Goal: Information Seeking & Learning: Learn about a topic

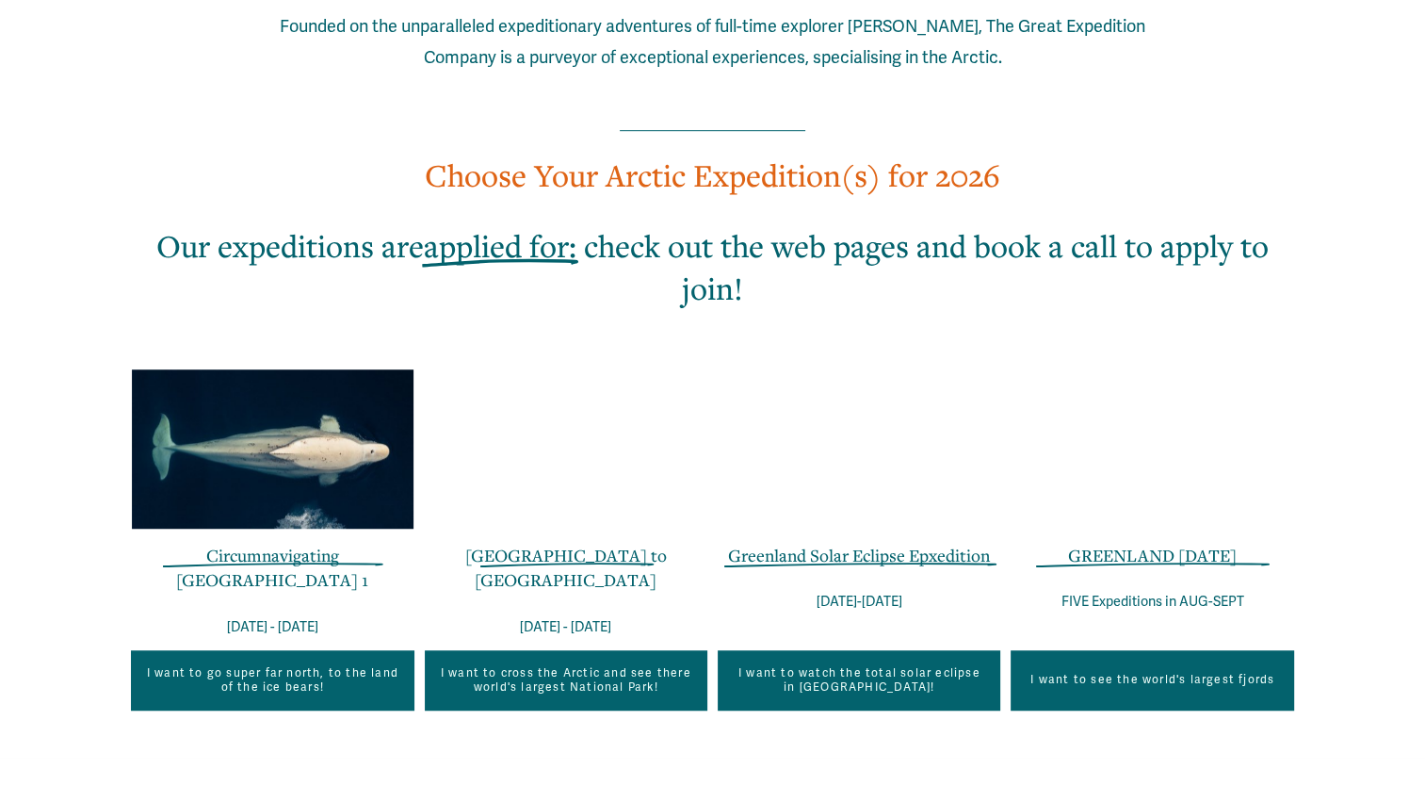
scroll to position [1126, 0]
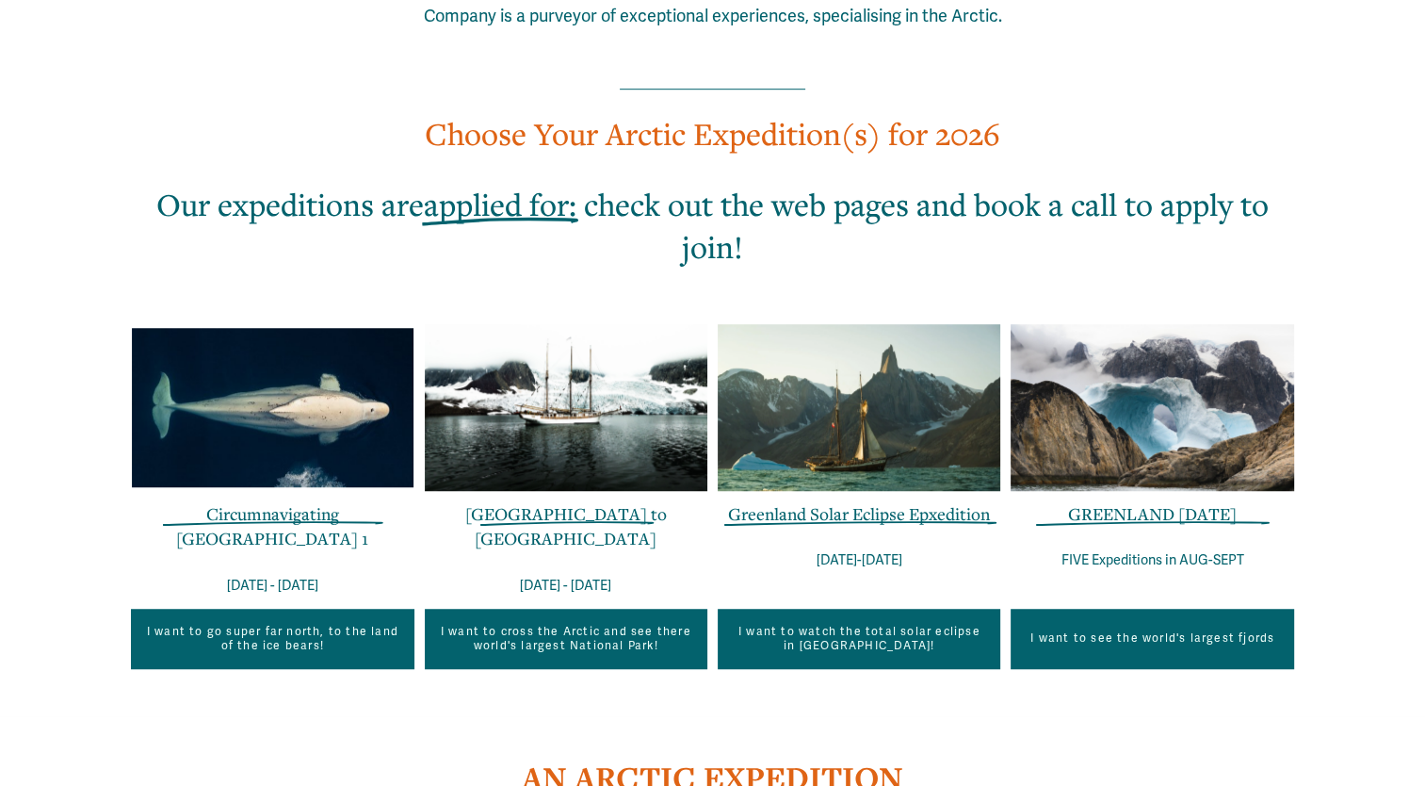
click at [840, 502] on link "Greenland Solar Eclipse Epxedition" at bounding box center [859, 513] width 262 height 23
click at [1187, 502] on link "GREENLAND [DATE]" at bounding box center [1152, 513] width 169 height 23
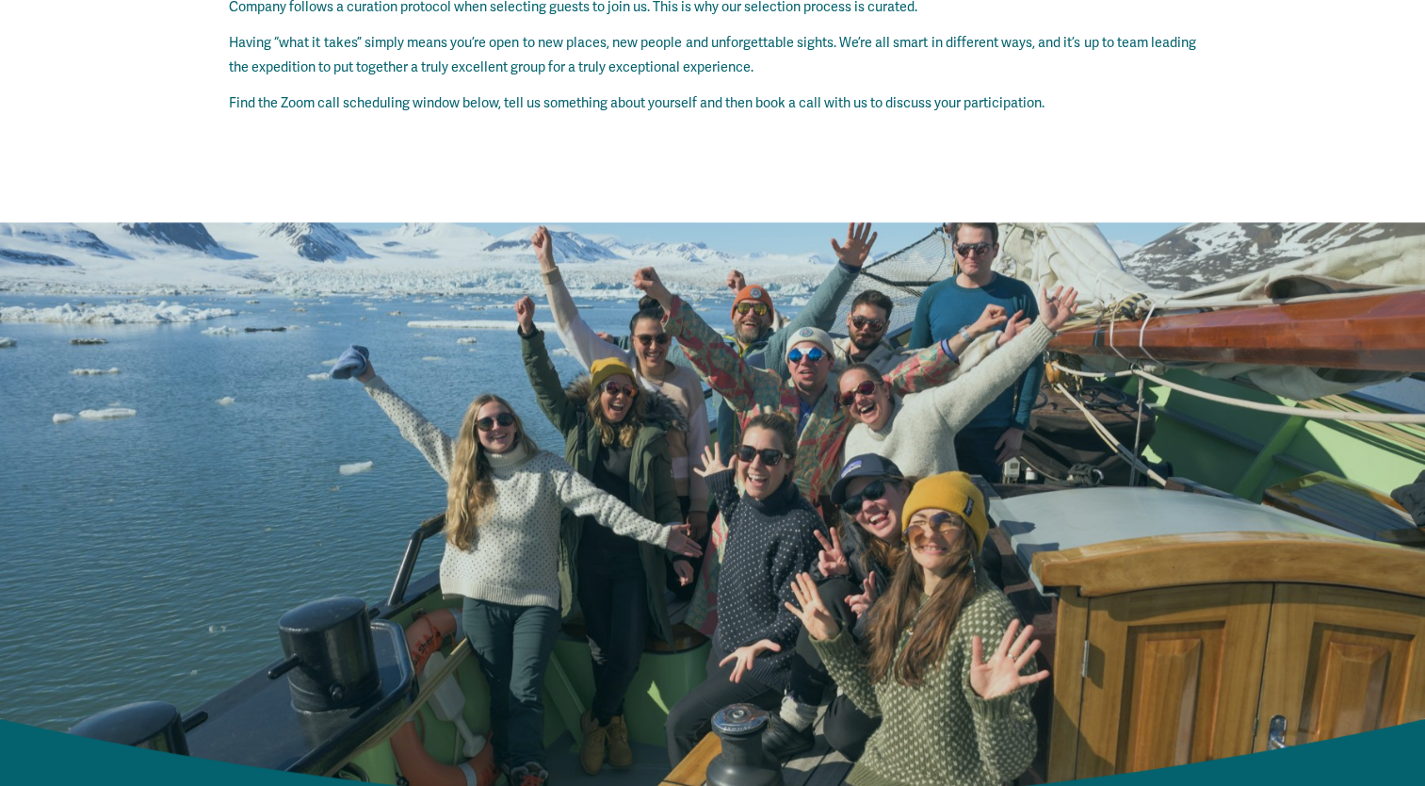
scroll to position [15313, 0]
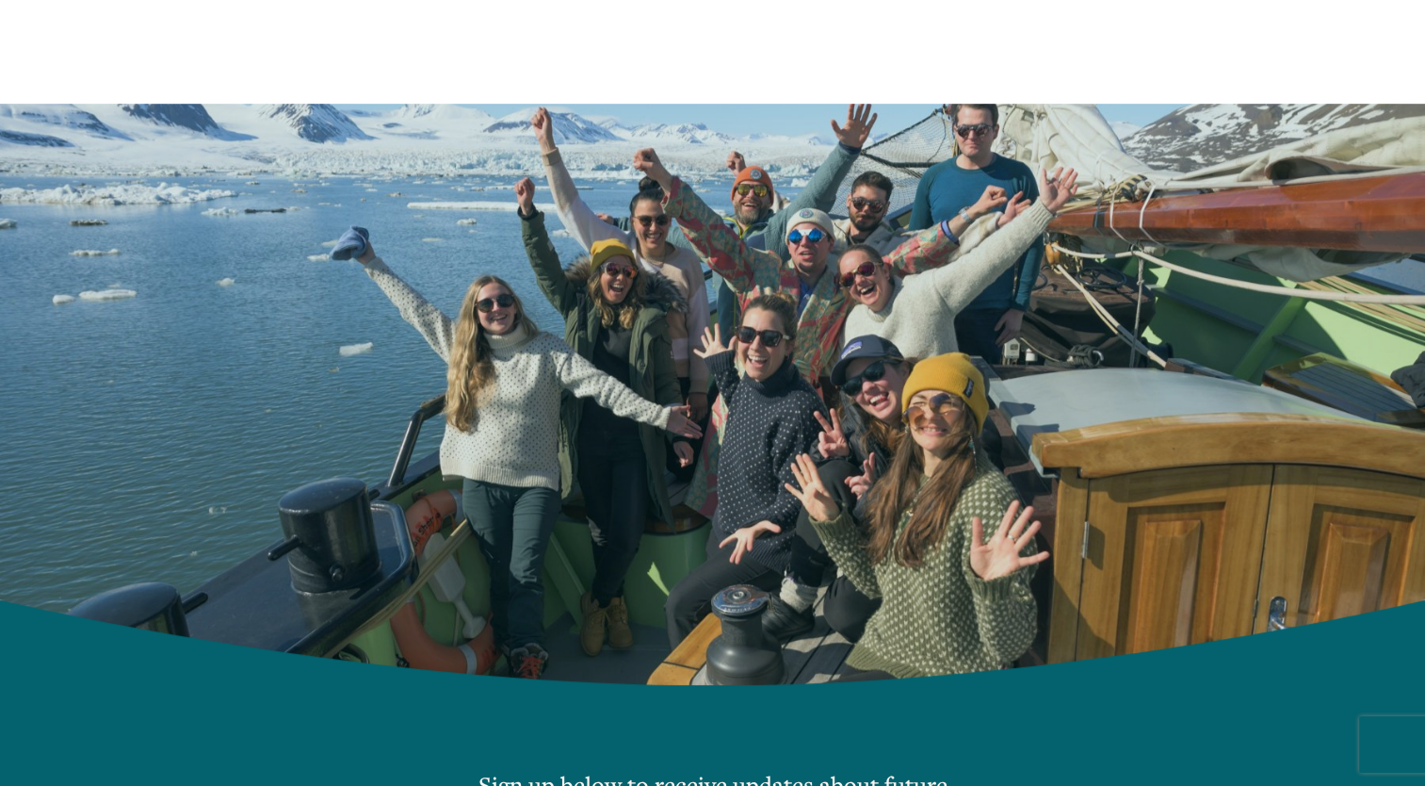
type input "**********"
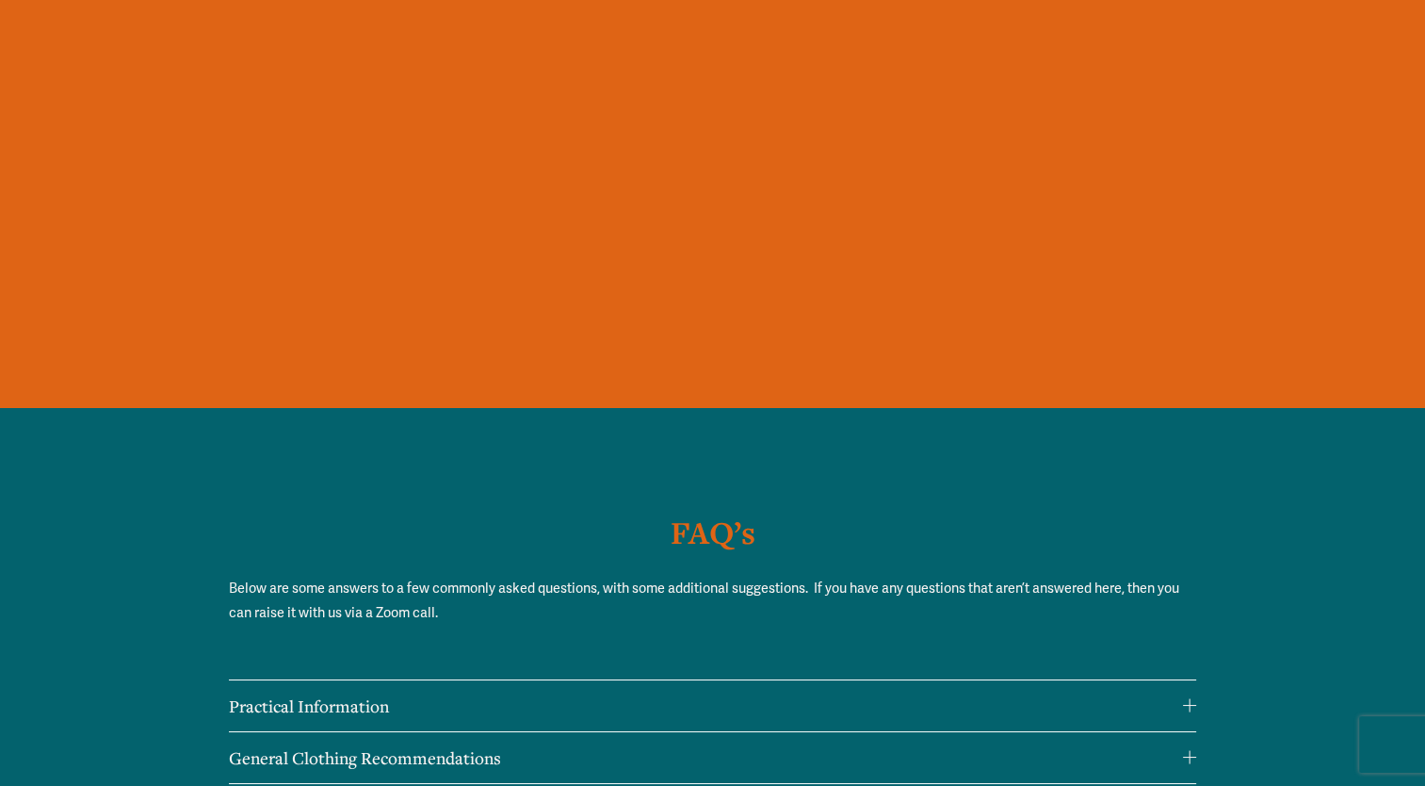
scroll to position [14138, 0]
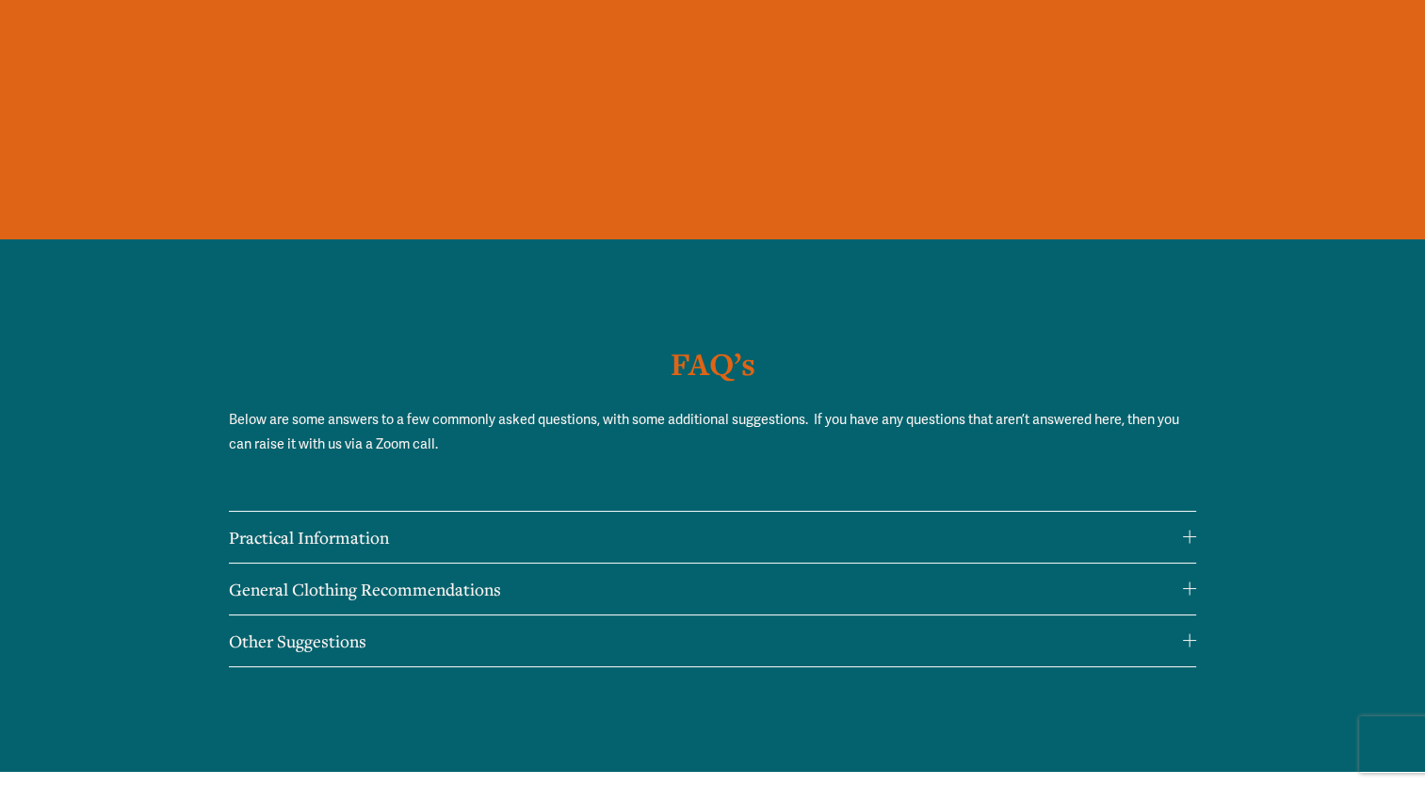
click at [1179, 526] on span "Practical Information" at bounding box center [706, 537] width 954 height 23
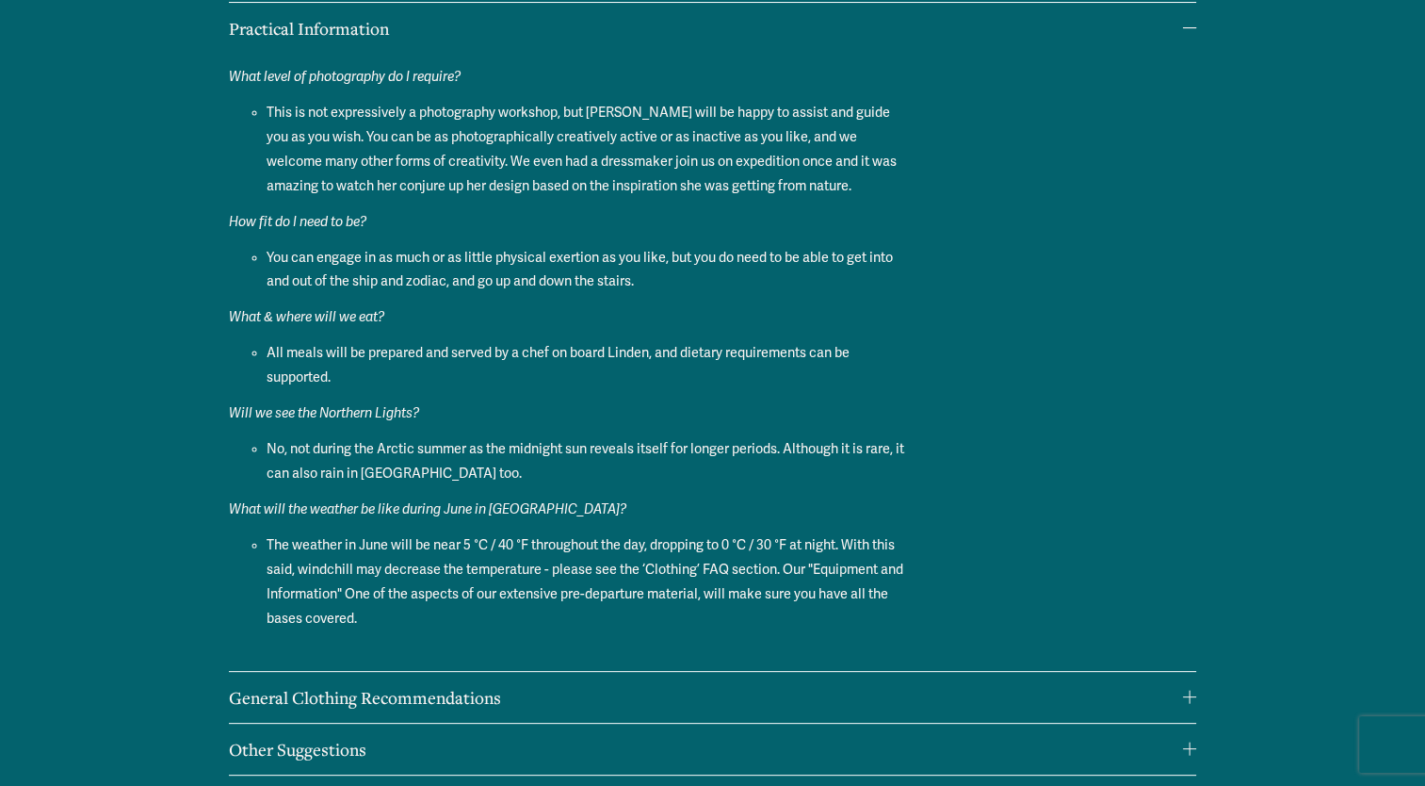
scroll to position [14681, 0]
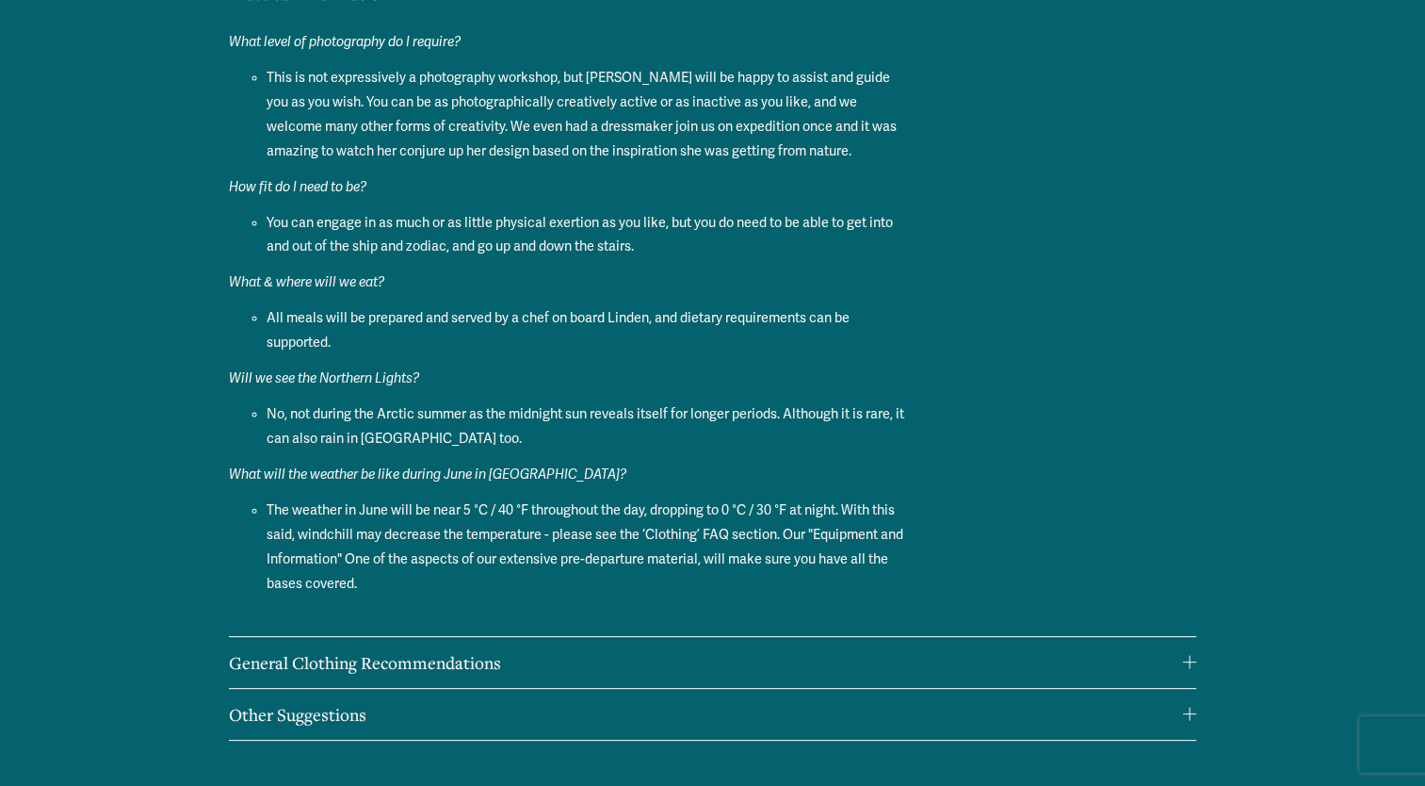
click at [1195, 656] on div at bounding box center [1189, 662] width 13 height 13
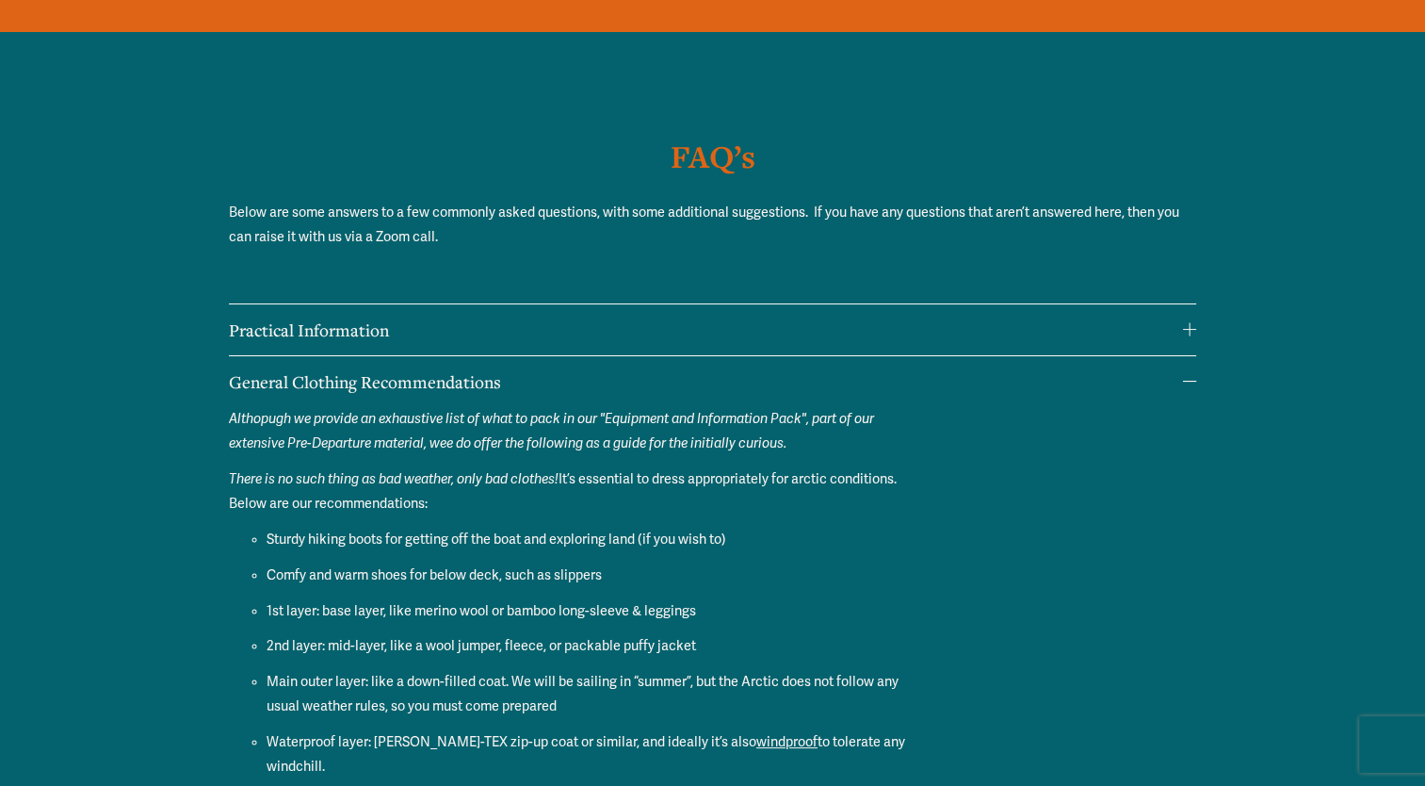
scroll to position [14362, 0]
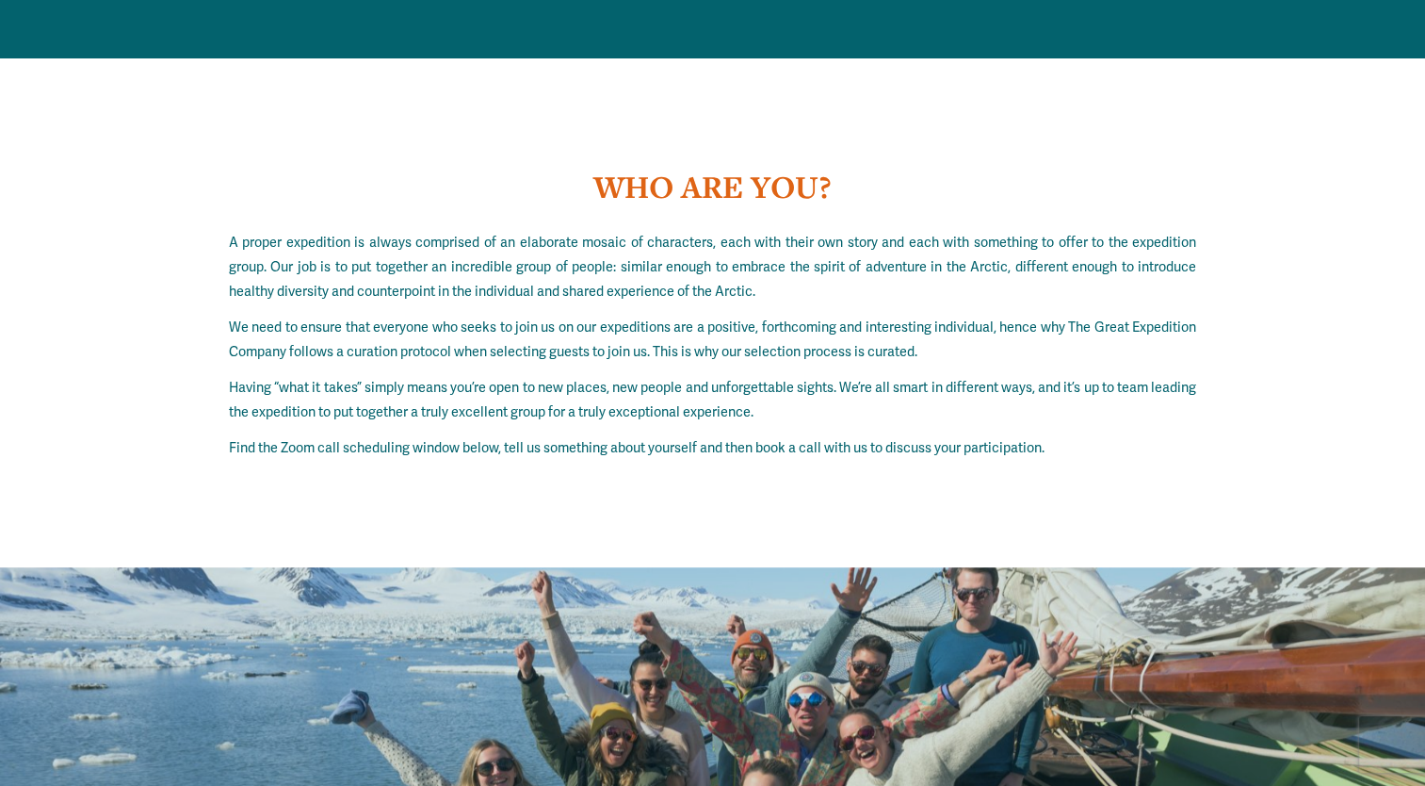
scroll to position [15189, 0]
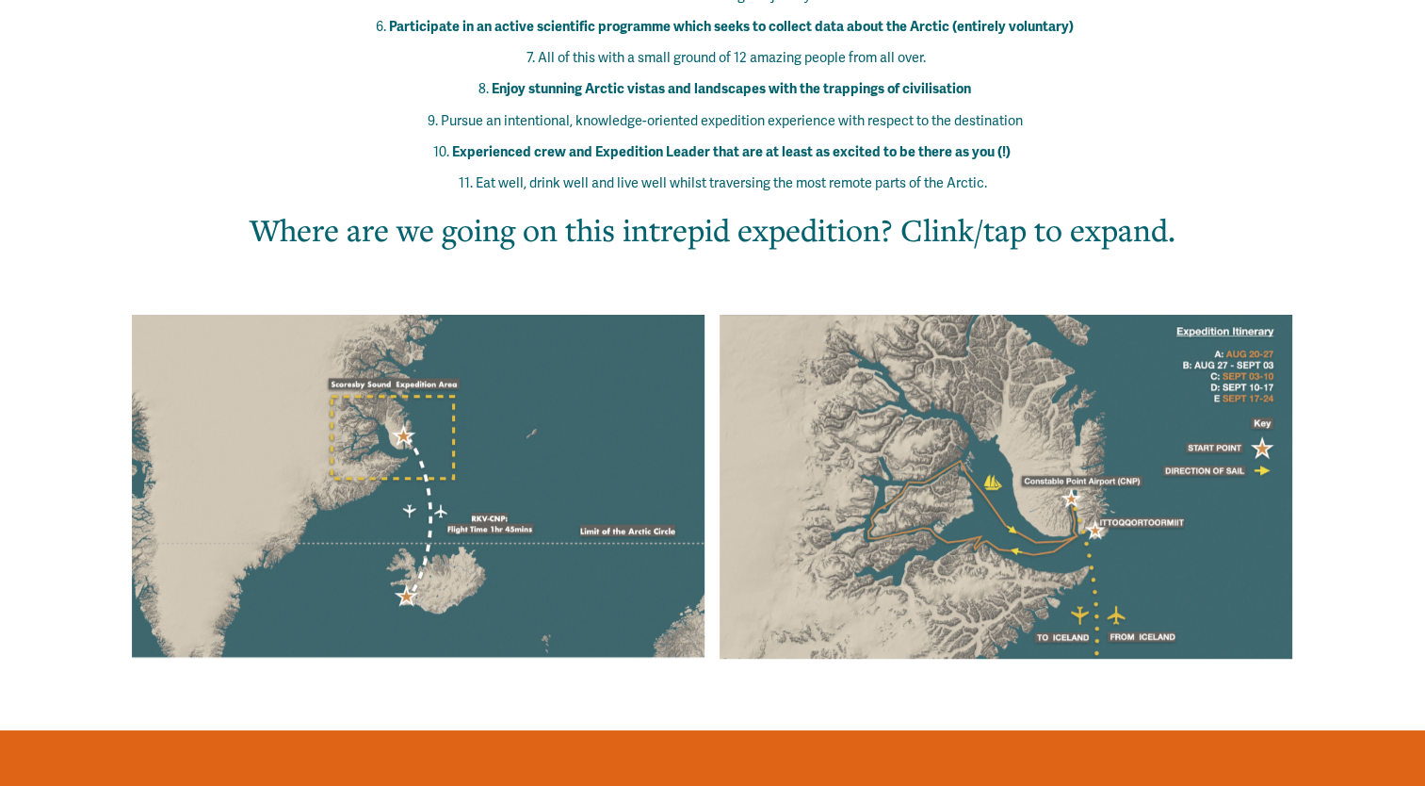
scroll to position [1343, 0]
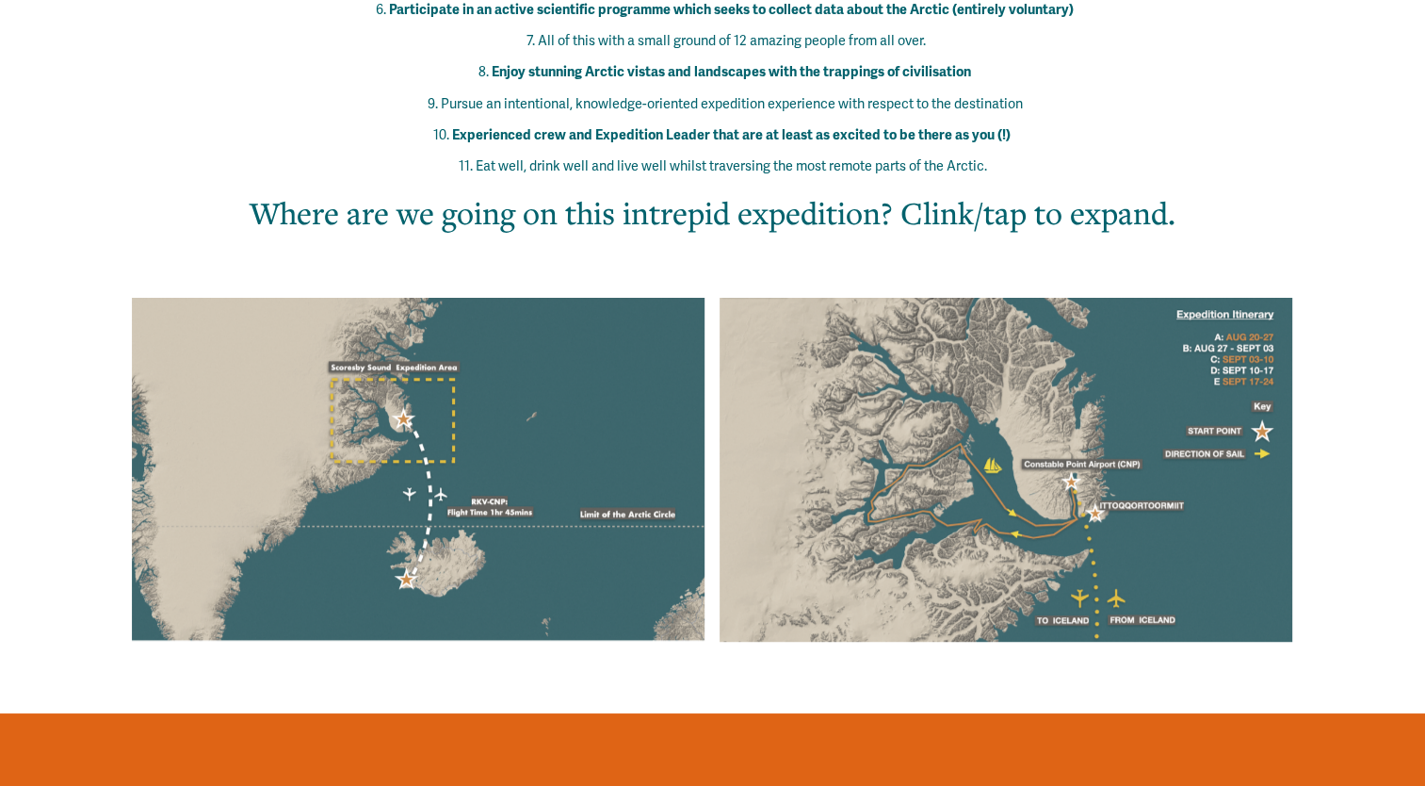
click at [1026, 191] on h2 "Where are we going on this intrepid expedition? Clink/tap to expand." at bounding box center [712, 212] width 1065 height 42
click at [995, 379] on div at bounding box center [1006, 469] width 575 height 343
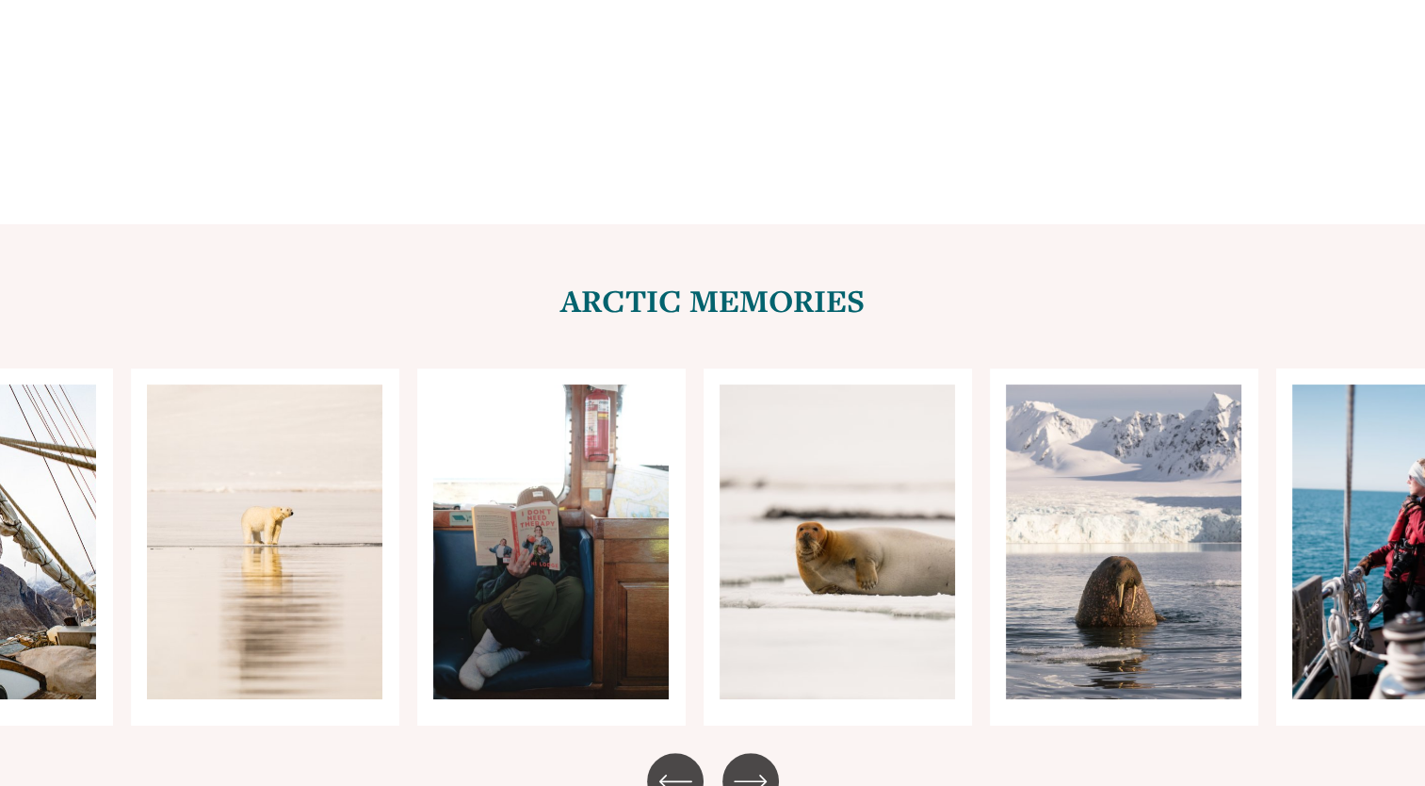
scroll to position [7442, 0]
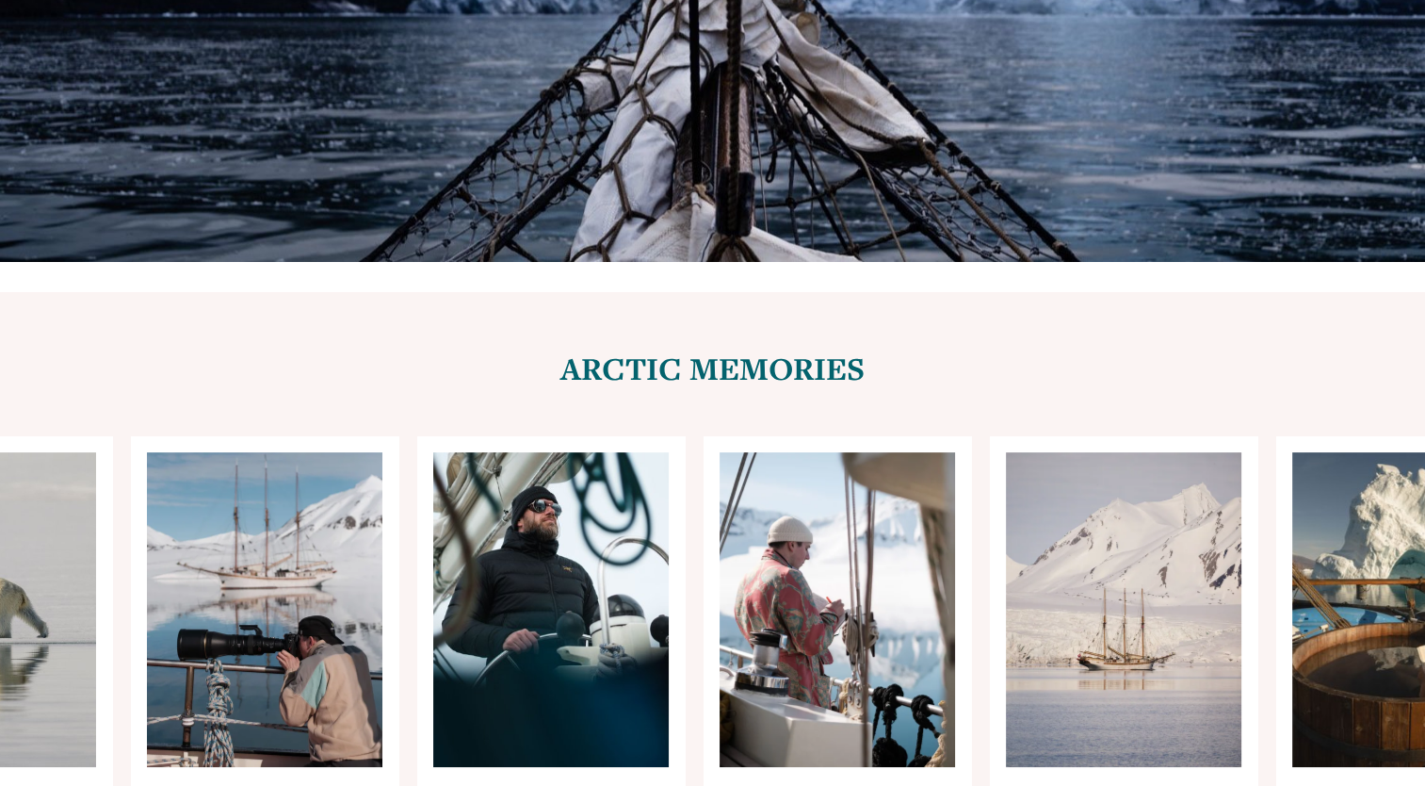
click at [568, 436] on ul "Carousel" at bounding box center [712, 614] width 1163 height 356
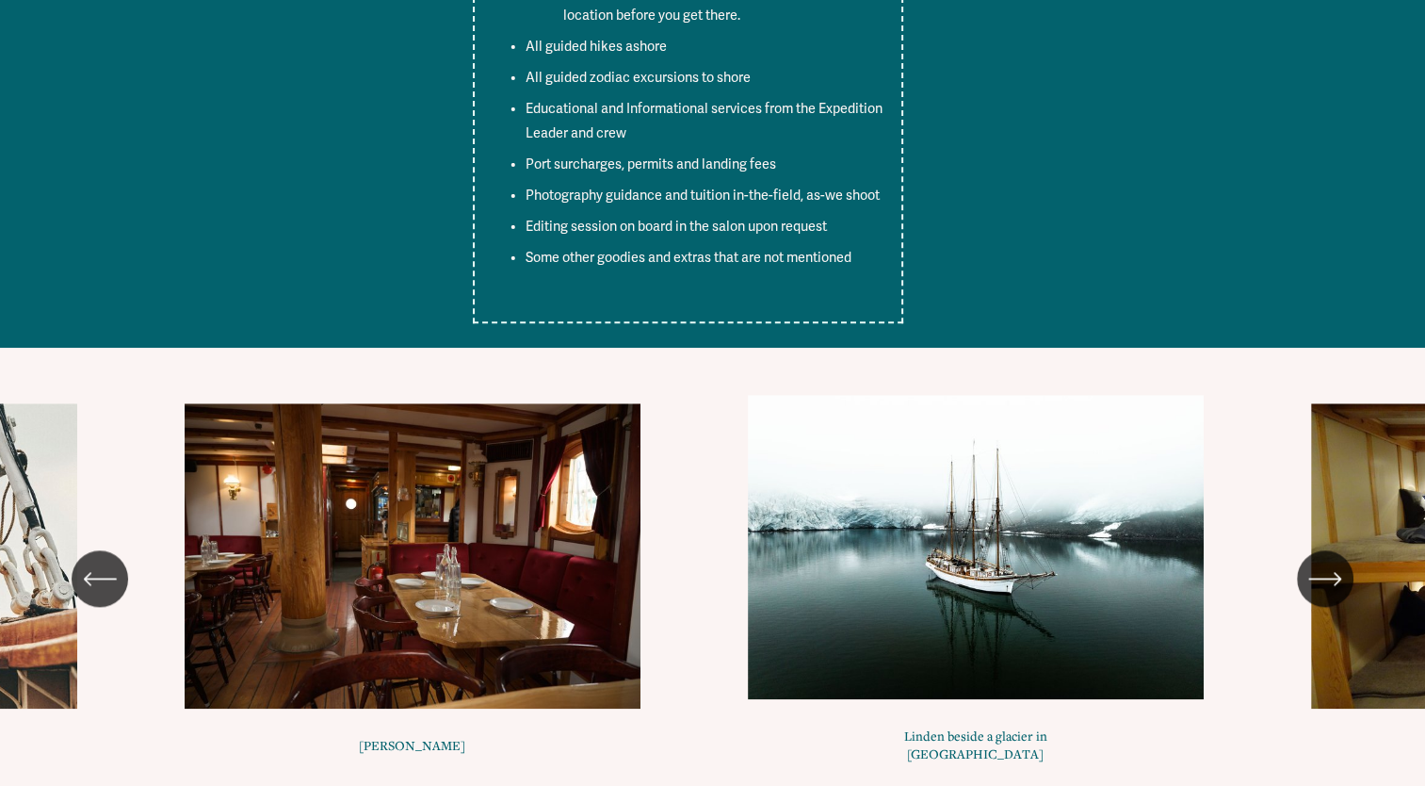
scroll to position [9023, 0]
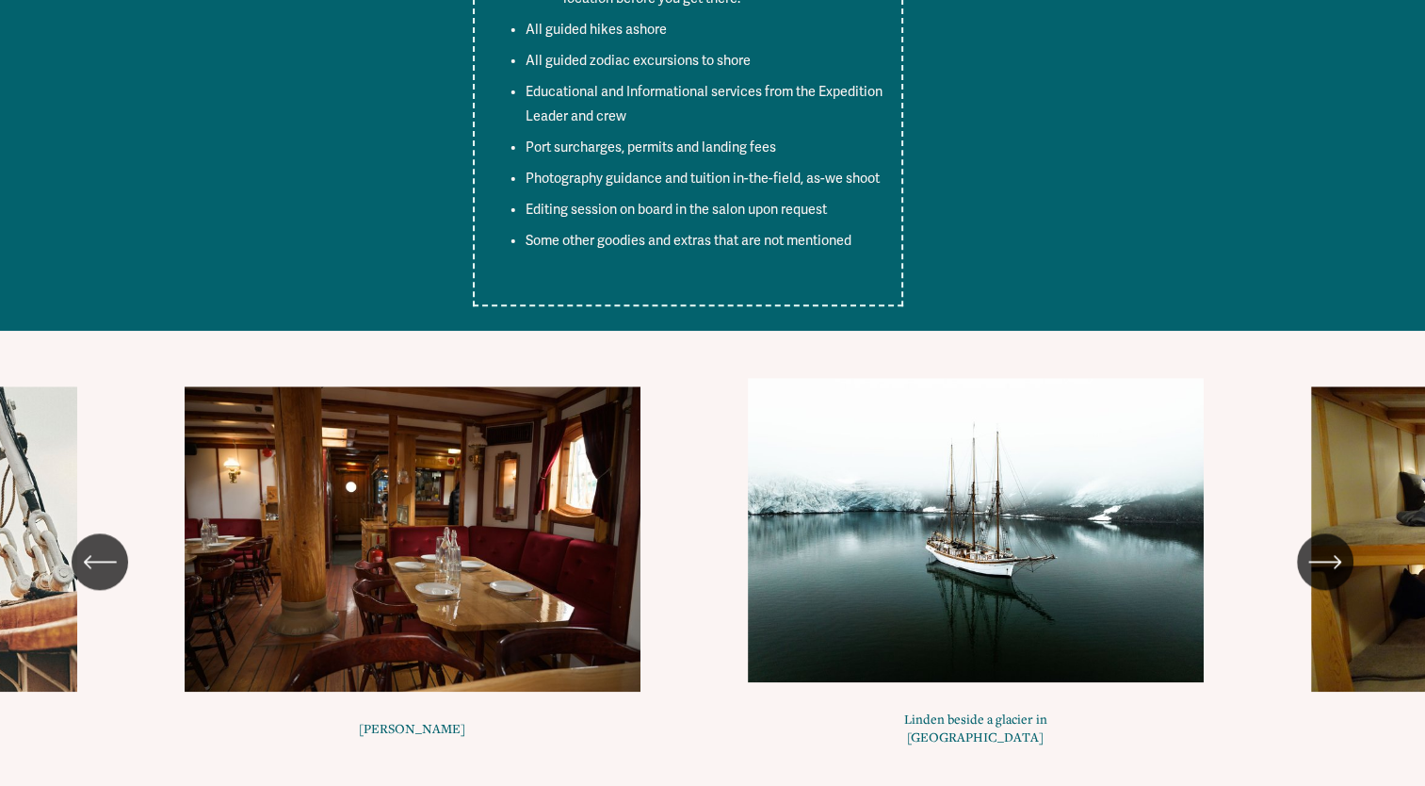
click at [1335, 556] on icon "\a \a \a Next\a \a" at bounding box center [1338, 562] width 6 height 12
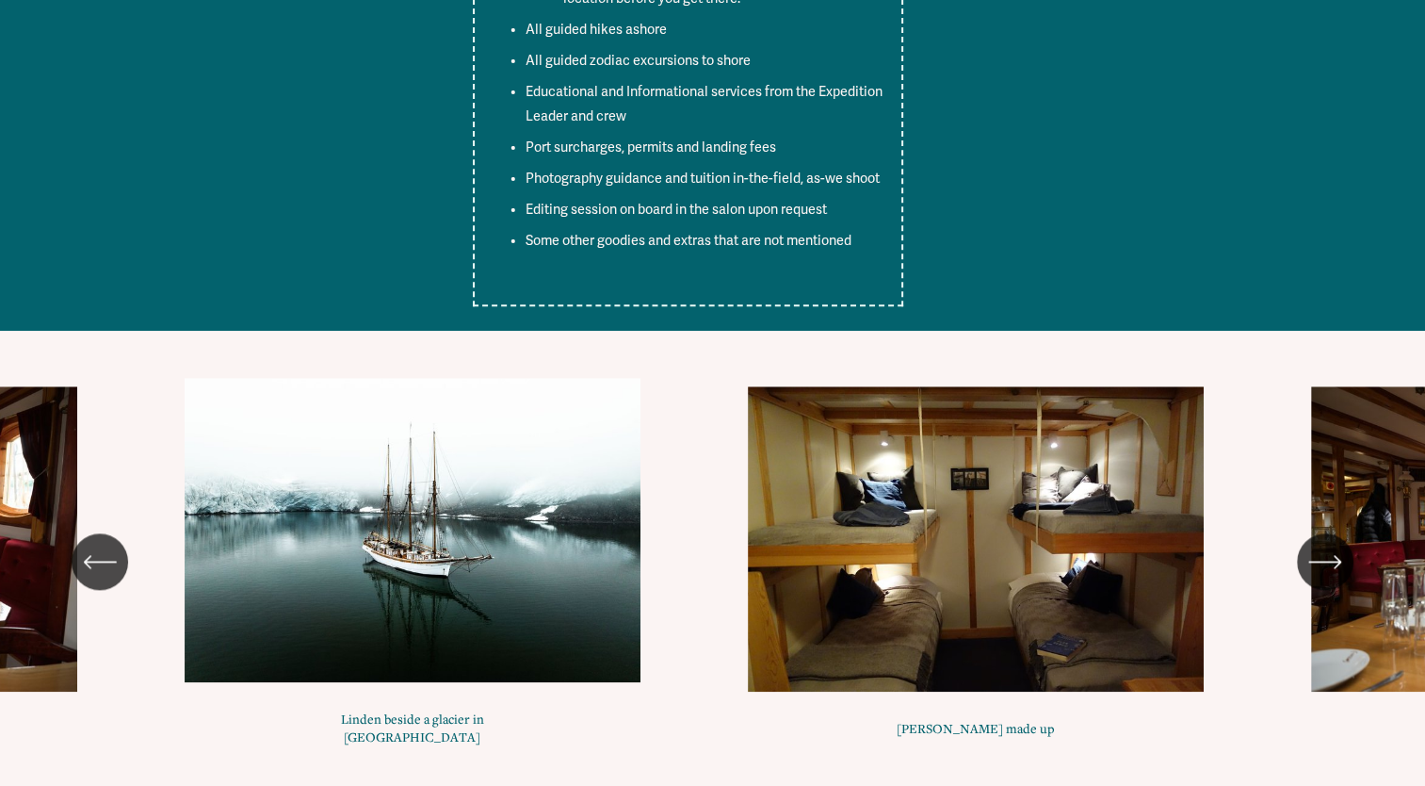
click at [1335, 556] on icon "\a \a \a Next\a \a" at bounding box center [1338, 562] width 6 height 12
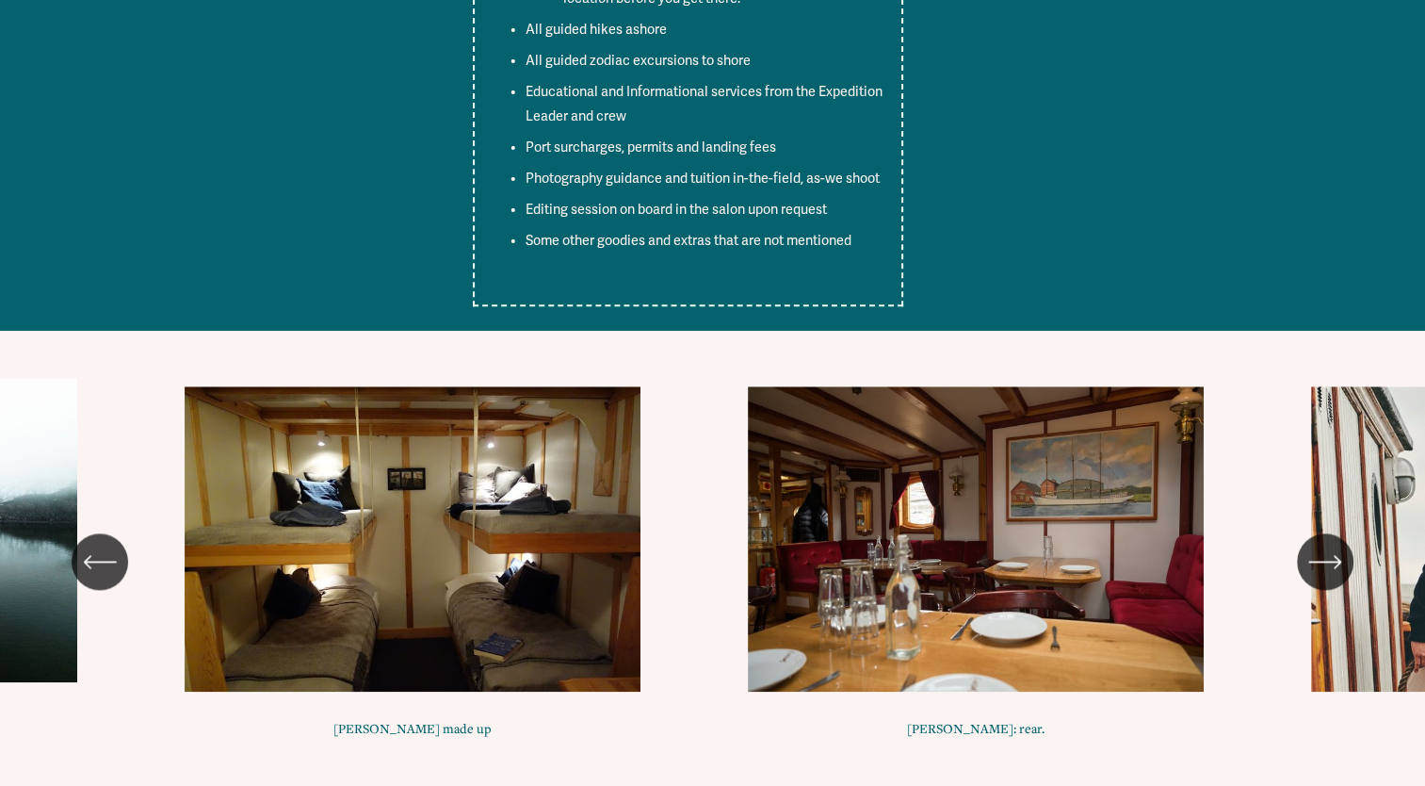
click at [1335, 556] on icon "\a \a \a Next\a \a" at bounding box center [1338, 562] width 6 height 12
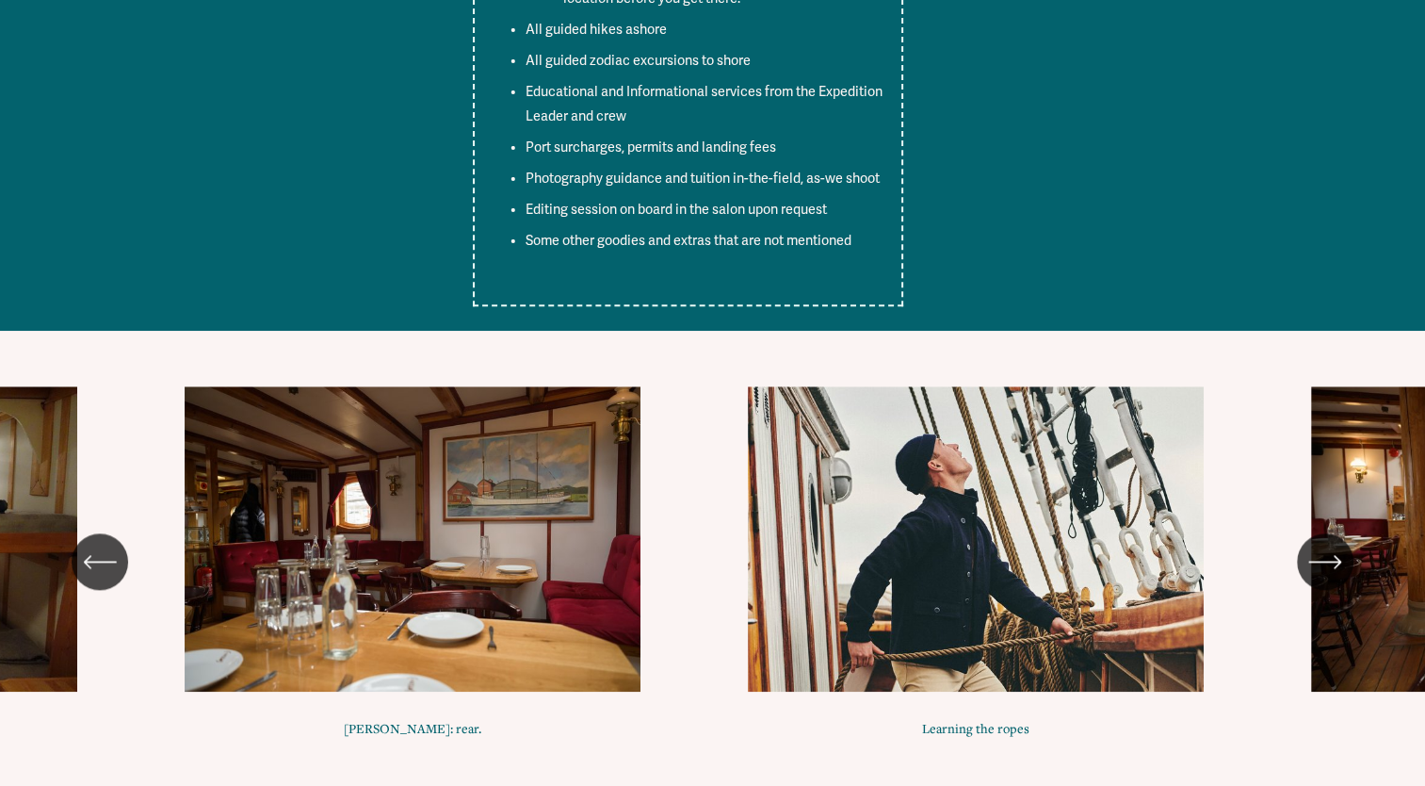
click at [1335, 556] on icon "\a \a \a Next\a \a" at bounding box center [1338, 562] width 6 height 12
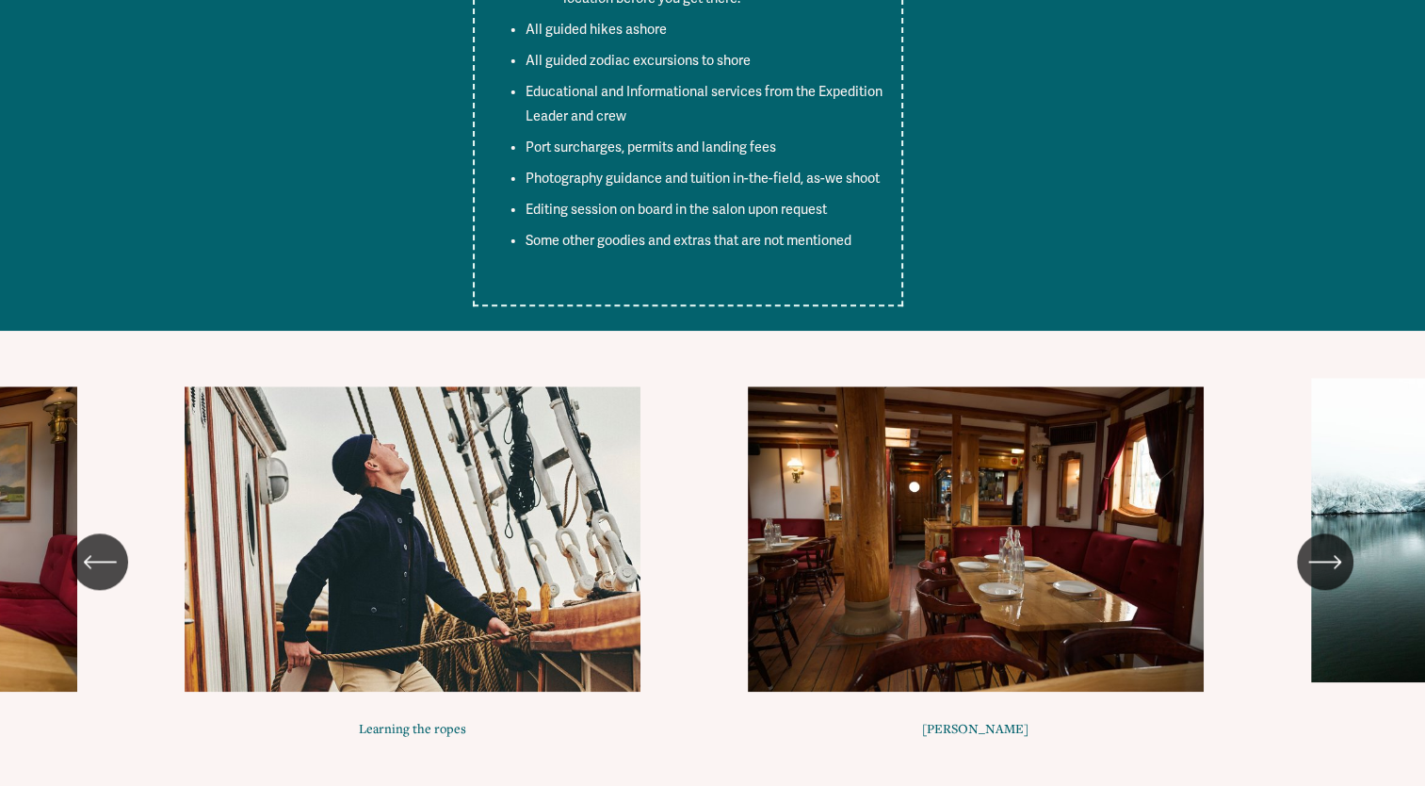
click at [1335, 556] on icon "\a \a \a Next\a \a" at bounding box center [1338, 562] width 6 height 12
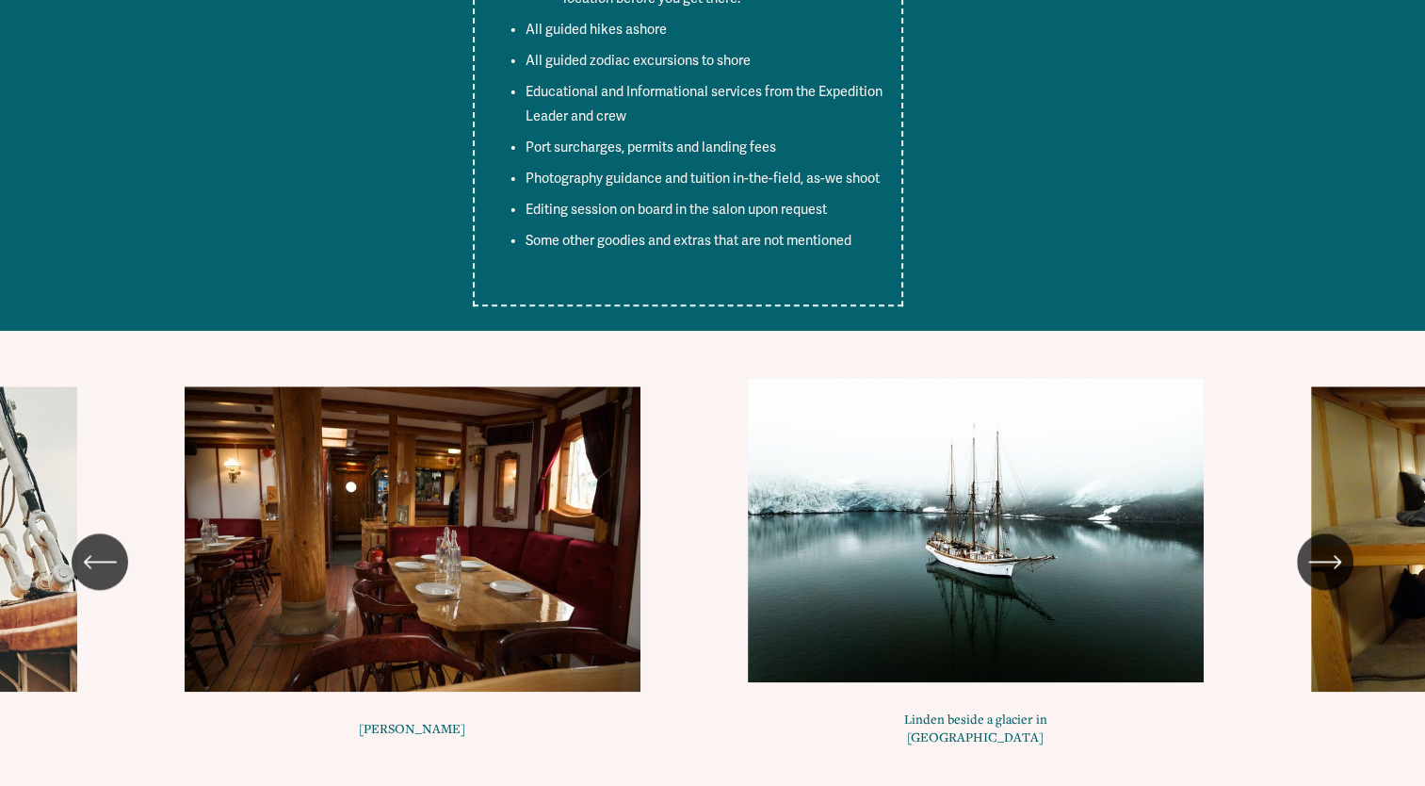
click at [1335, 556] on icon "\a \a \a Next\a \a" at bounding box center [1338, 562] width 6 height 12
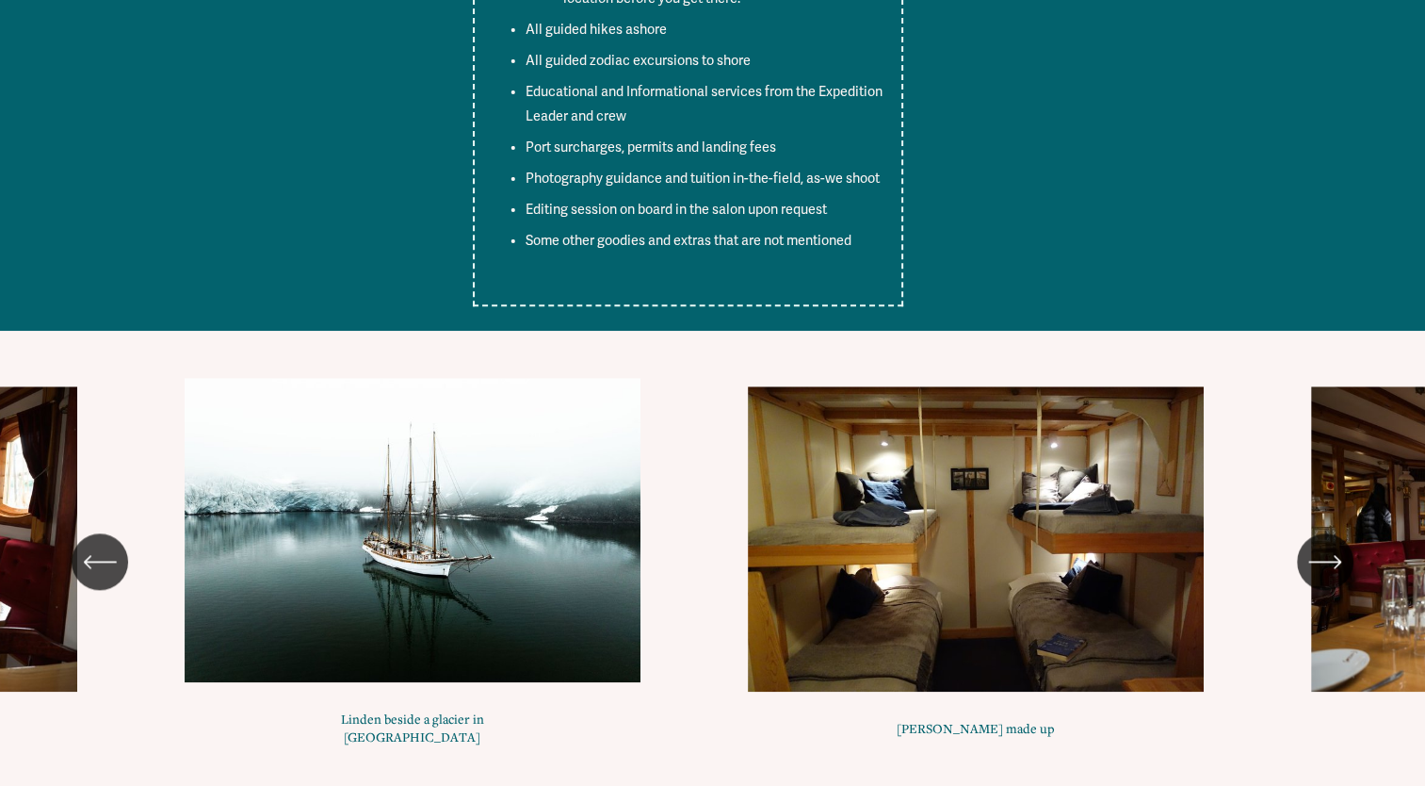
click at [1335, 556] on icon "\a \a \a Next\a \a" at bounding box center [1338, 562] width 6 height 12
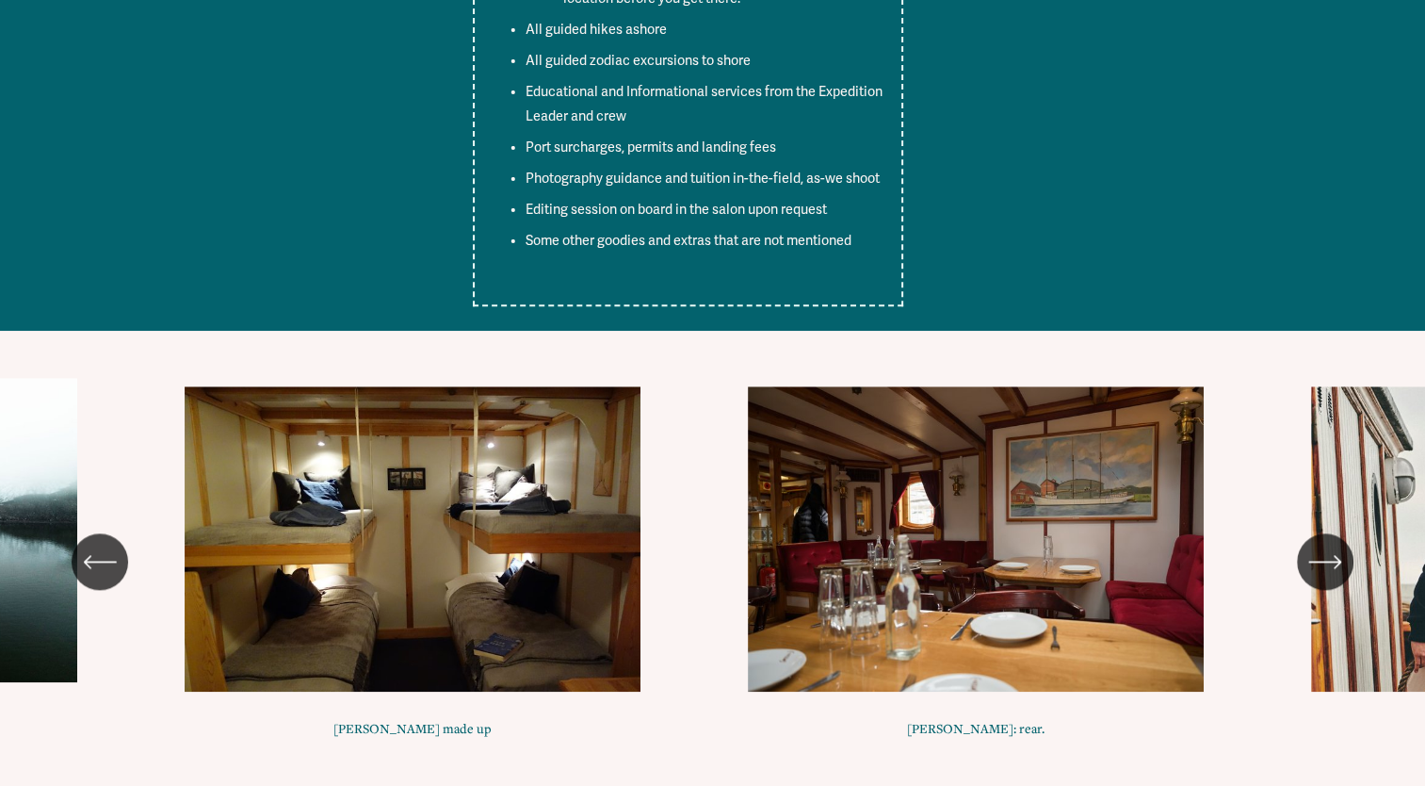
click at [1335, 556] on icon "\a \a \a Next\a \a" at bounding box center [1338, 562] width 6 height 12
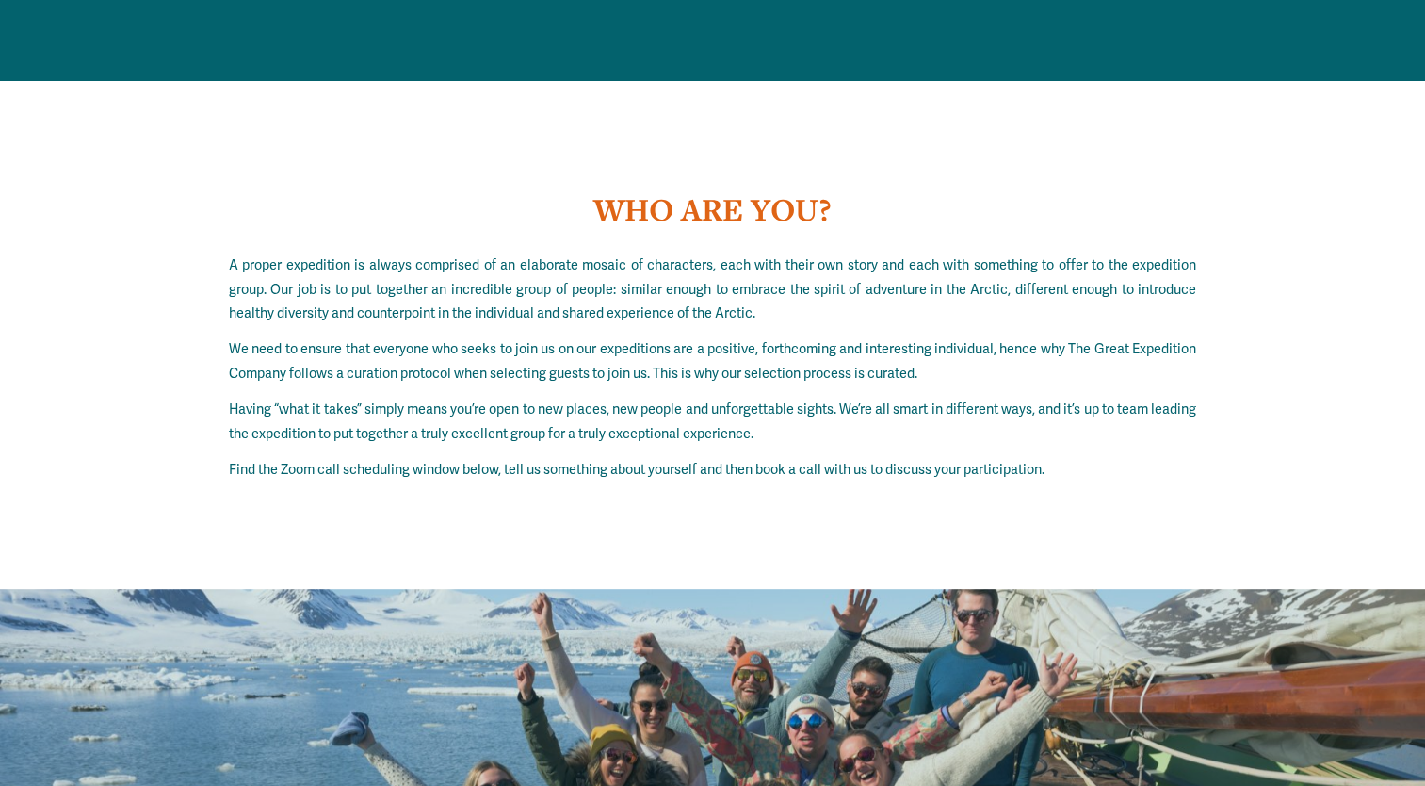
scroll to position [15871, 0]
